Goal: Find specific page/section: Find specific page/section

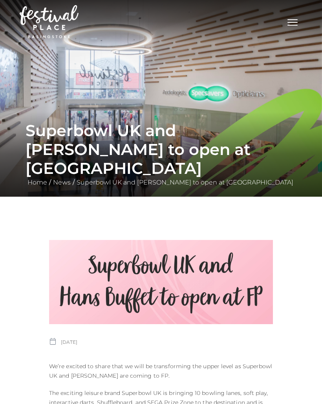
click at [105, 112] on img at bounding box center [161, 98] width 322 height 197
click at [293, 17] on button "Toggle navigation" at bounding box center [293, 21] width 20 height 11
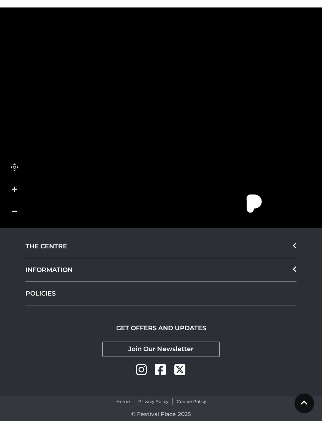
scroll to position [541, 0]
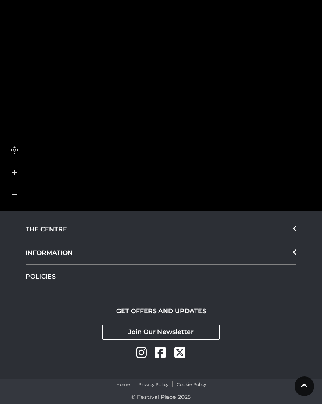
click at [46, 232] on div "THE CENTRE" at bounding box center [161, 229] width 271 height 24
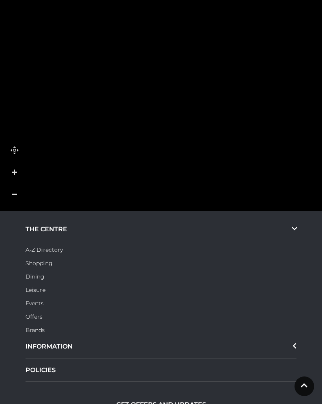
click at [47, 343] on div "INFORMATION" at bounding box center [161, 347] width 271 height 24
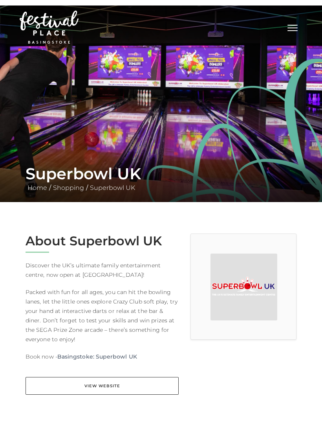
scroll to position [0, 0]
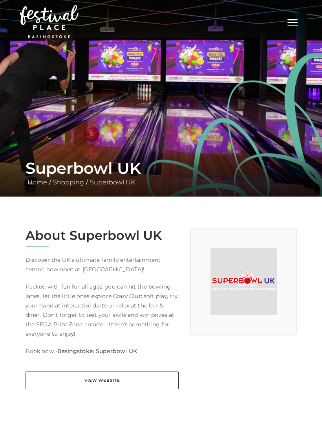
click at [89, 377] on link "View Website" at bounding box center [102, 381] width 153 height 18
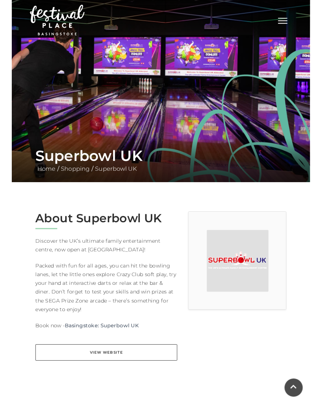
scroll to position [32, 0]
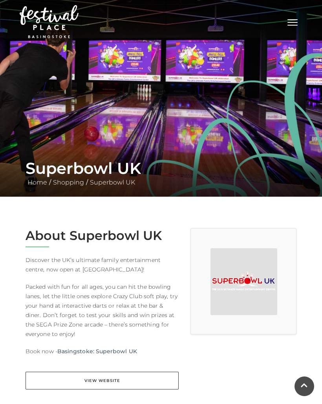
scroll to position [32, 0]
